Goal: Information Seeking & Learning: Learn about a topic

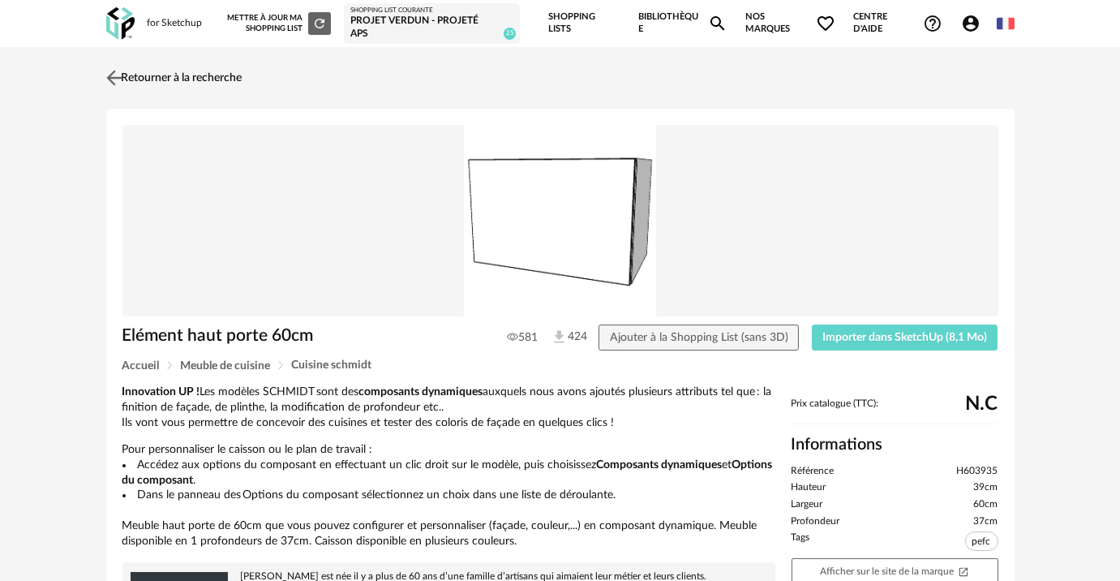
click at [173, 83] on link "Retourner à la recherche" at bounding box center [172, 78] width 140 height 36
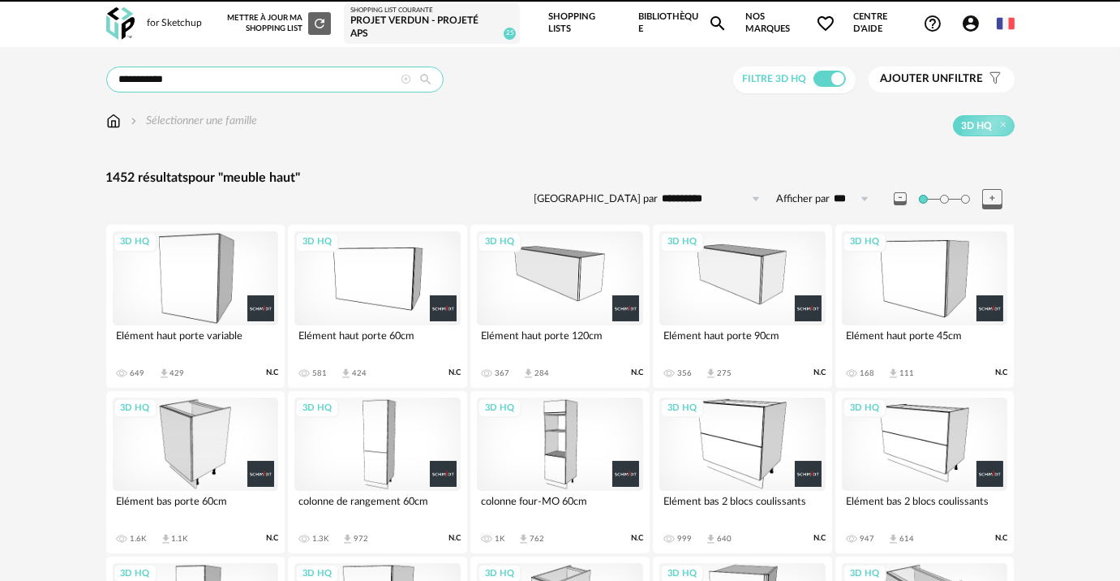
click at [322, 78] on input "**********" at bounding box center [274, 80] width 337 height 26
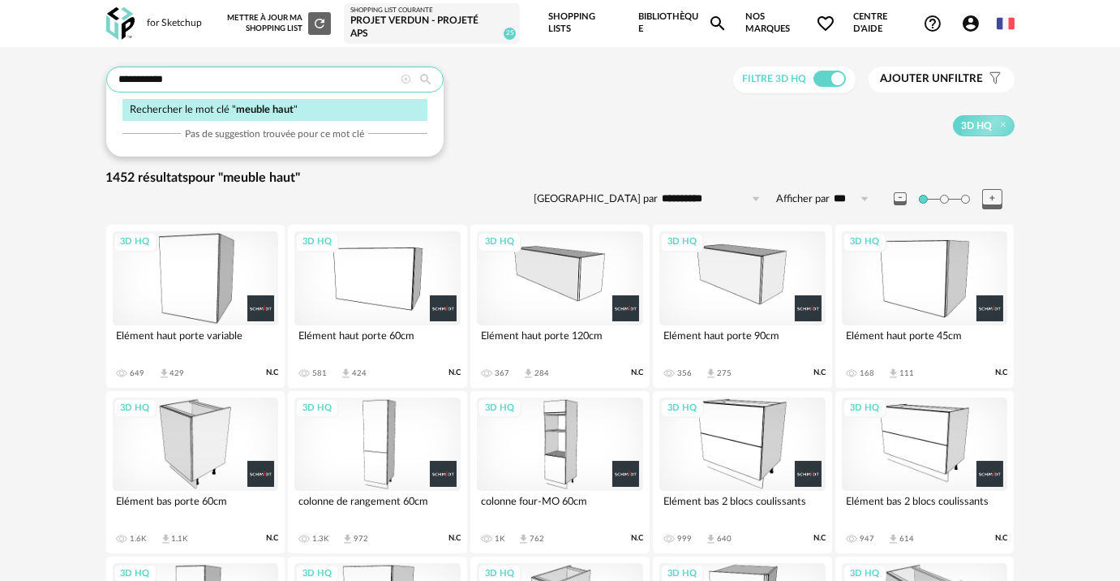
drag, startPoint x: 221, startPoint y: 75, endPoint x: 0, endPoint y: 79, distance: 220.7
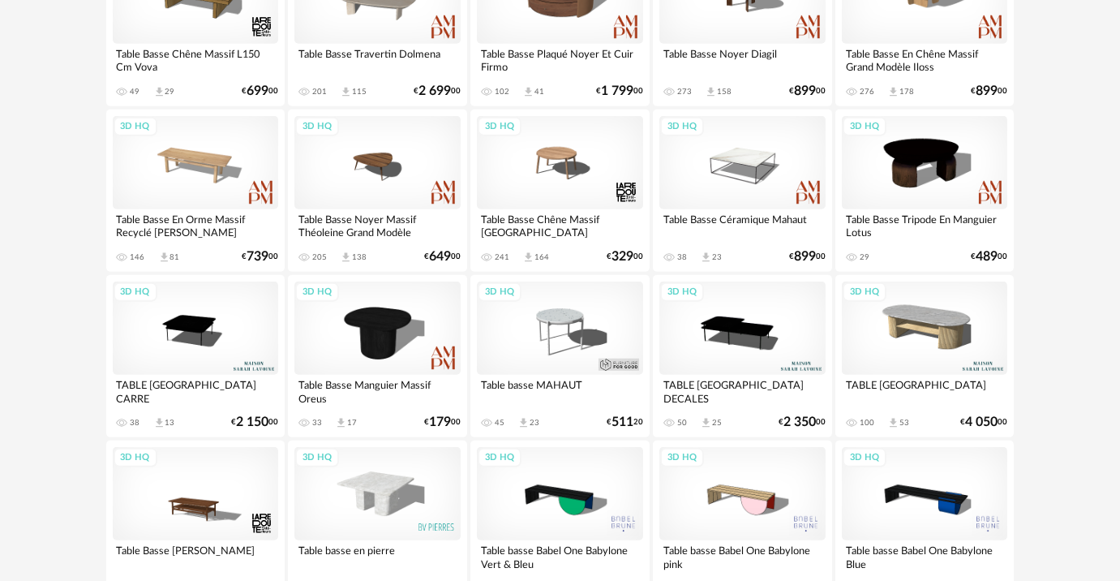
scroll to position [3023, 0]
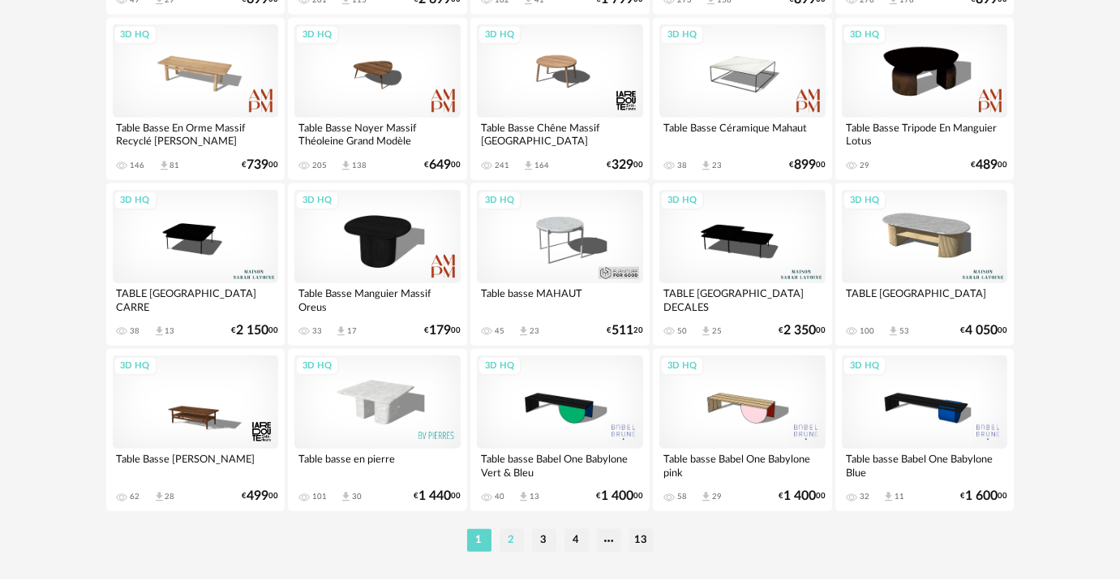
click at [518, 539] on li "2" at bounding box center [512, 540] width 24 height 23
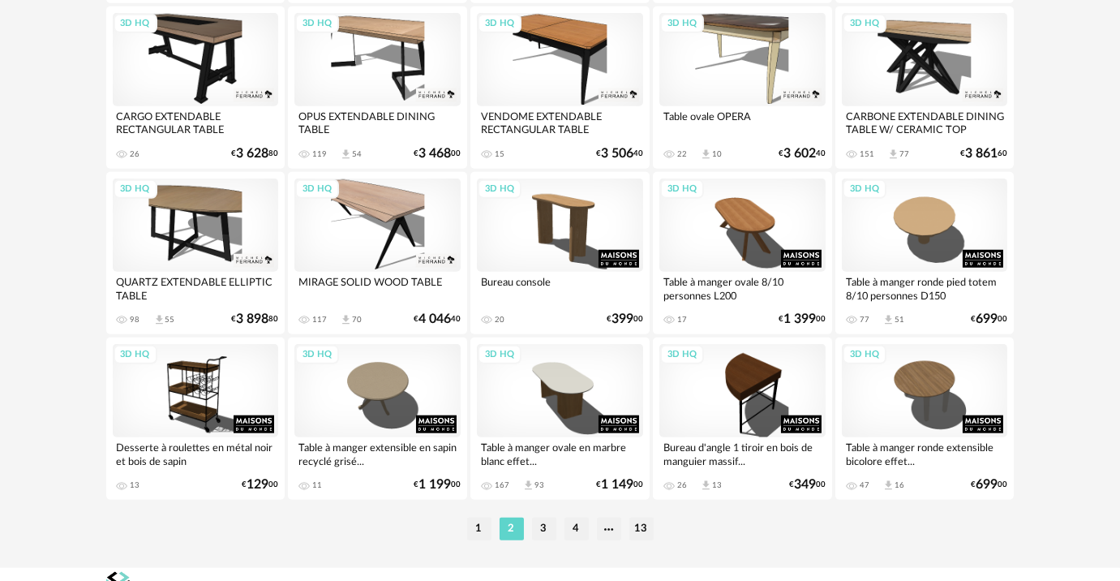
scroll to position [3058, 0]
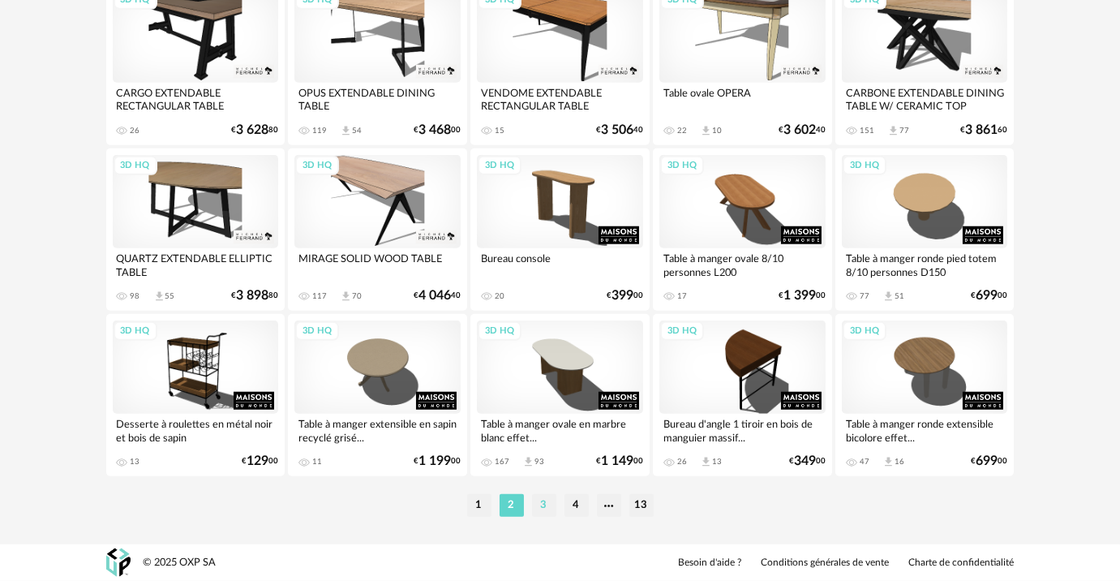
click at [552, 513] on li "3" at bounding box center [544, 505] width 24 height 23
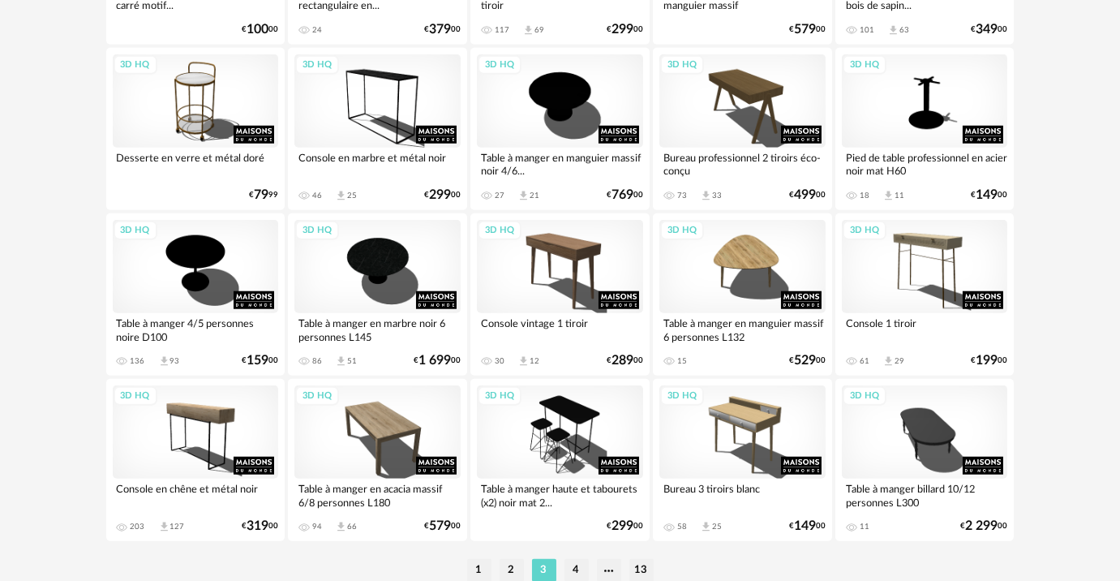
scroll to position [3058, 0]
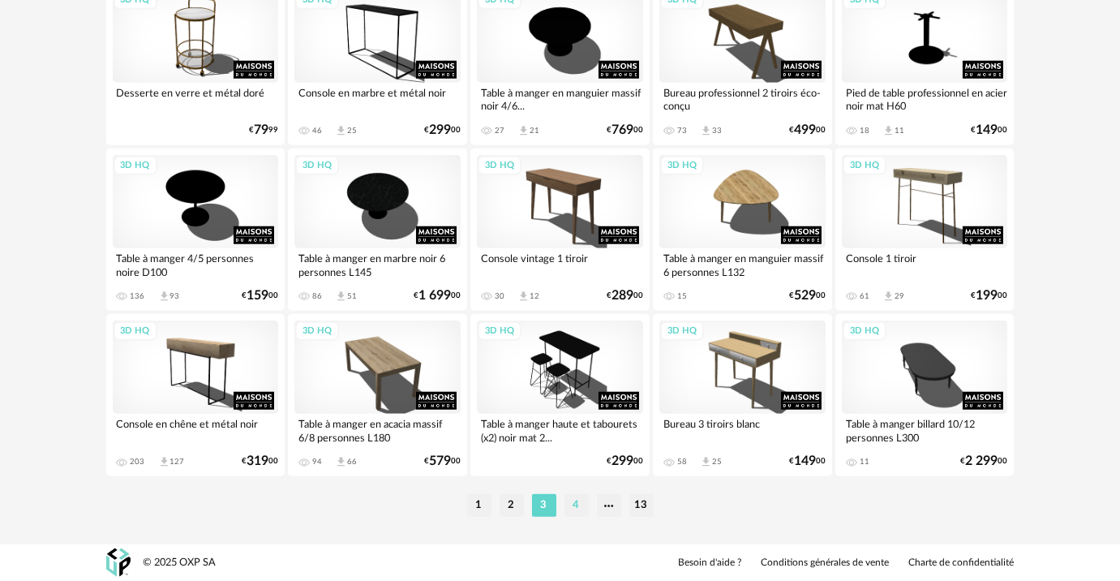
click at [586, 510] on li "4" at bounding box center [577, 505] width 24 height 23
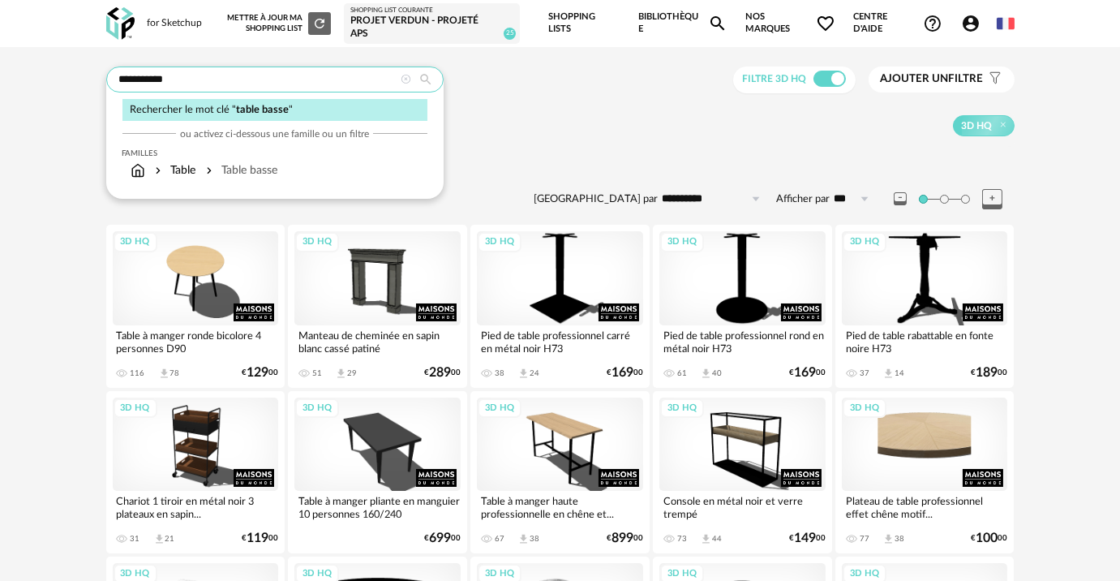
drag, startPoint x: 255, startPoint y: 73, endPoint x: 33, endPoint y: 91, distance: 222.2
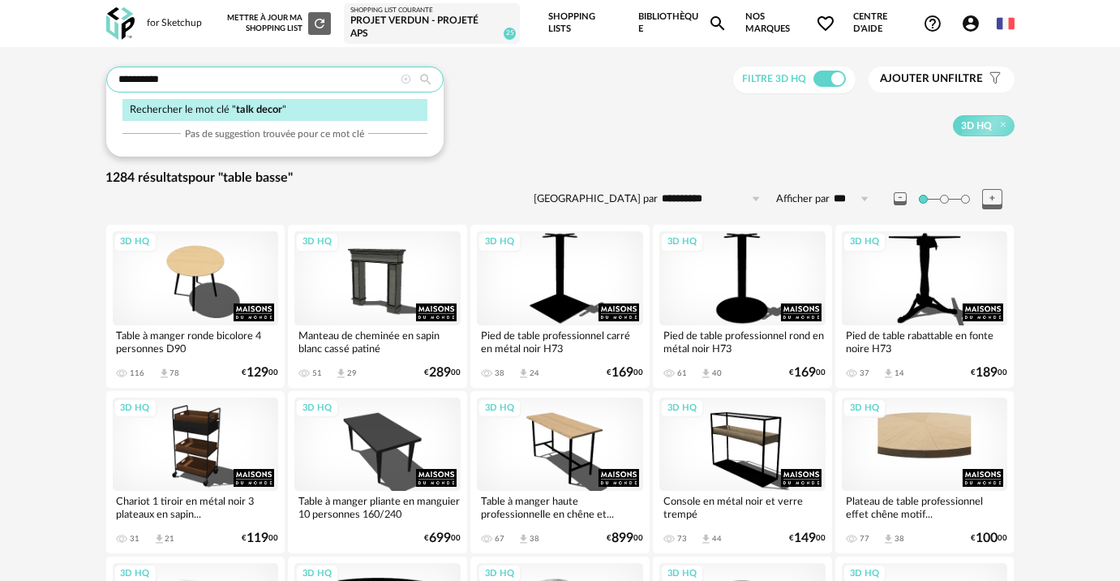
type input "**********"
